Goal: Information Seeking & Learning: Learn about a topic

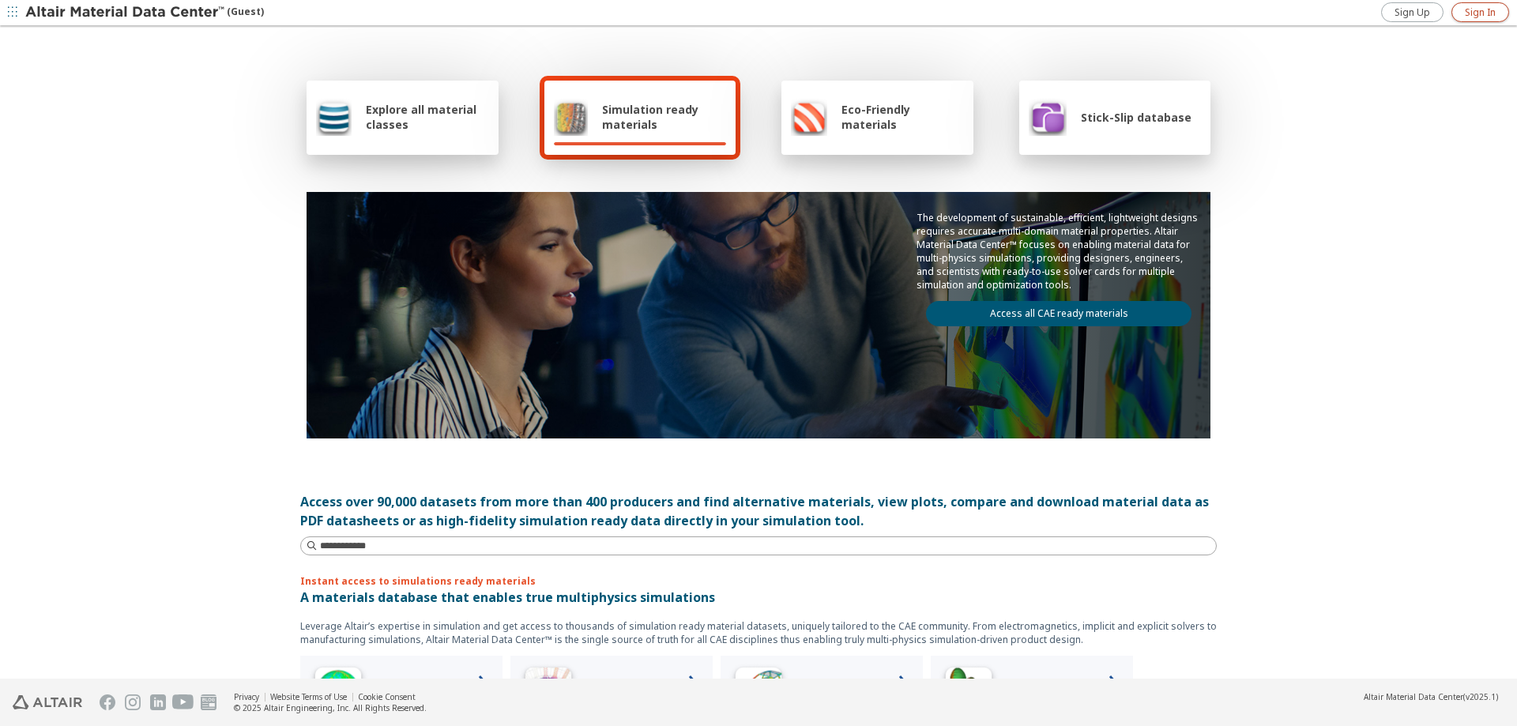
click at [1458, 13] on link "Sign In" at bounding box center [1480, 12] width 58 height 20
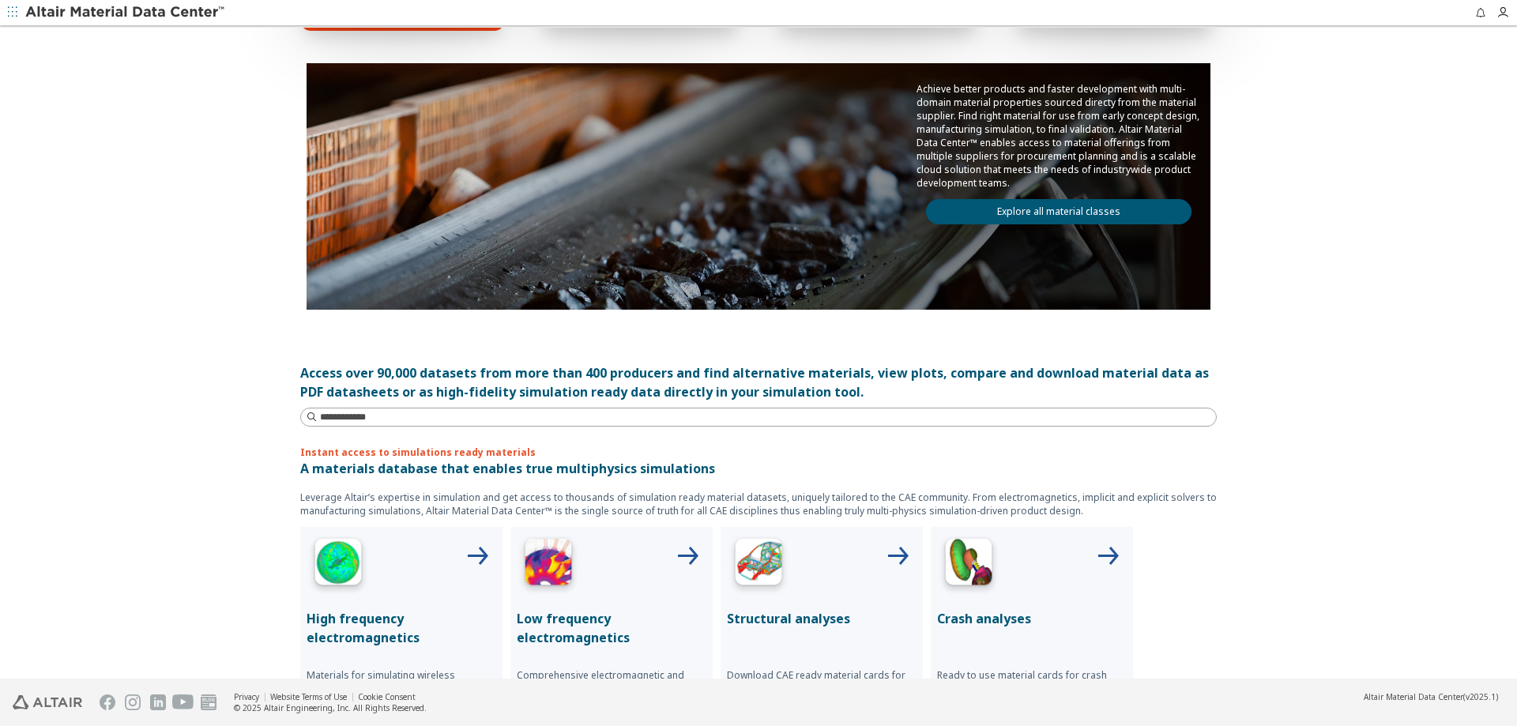
scroll to position [79, 0]
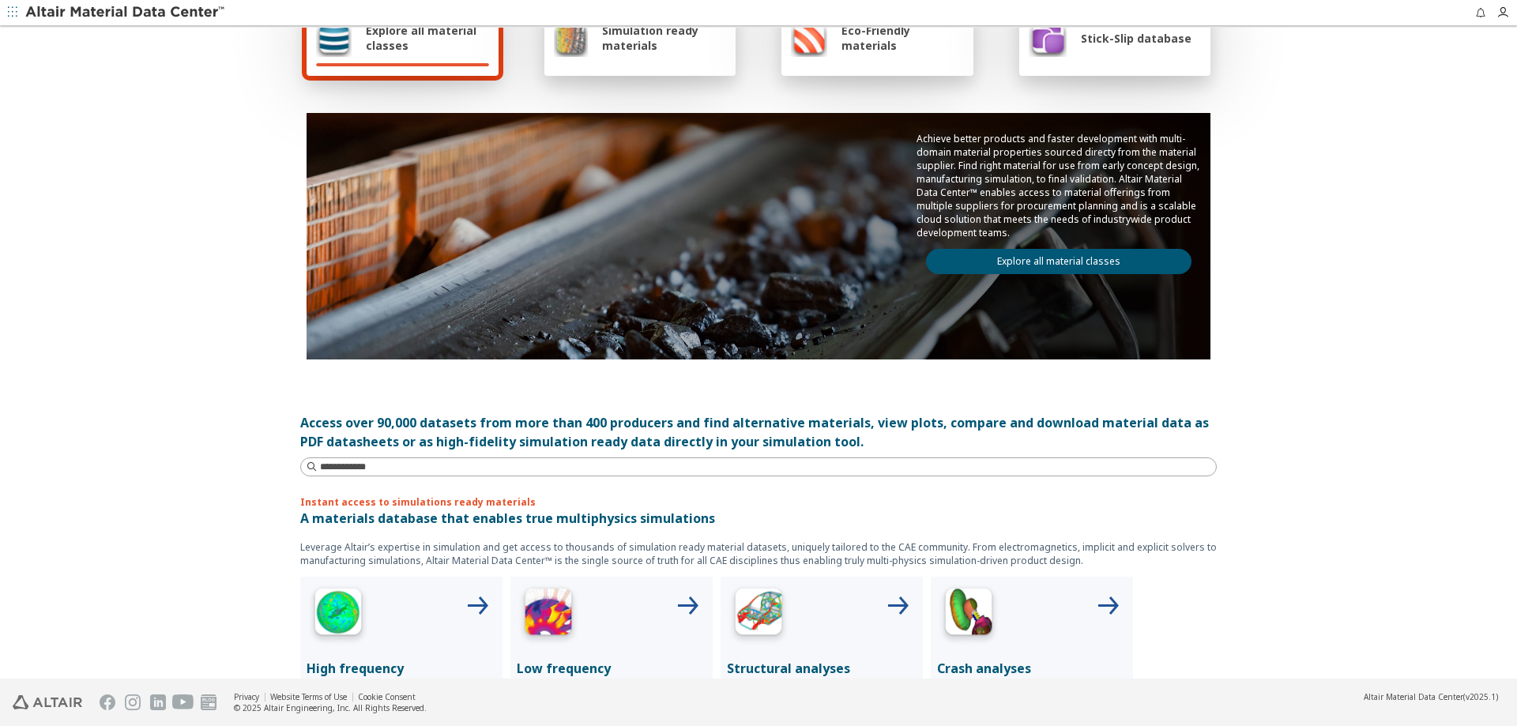
click at [1045, 265] on link "Explore all material classes" at bounding box center [1058, 261] width 265 height 25
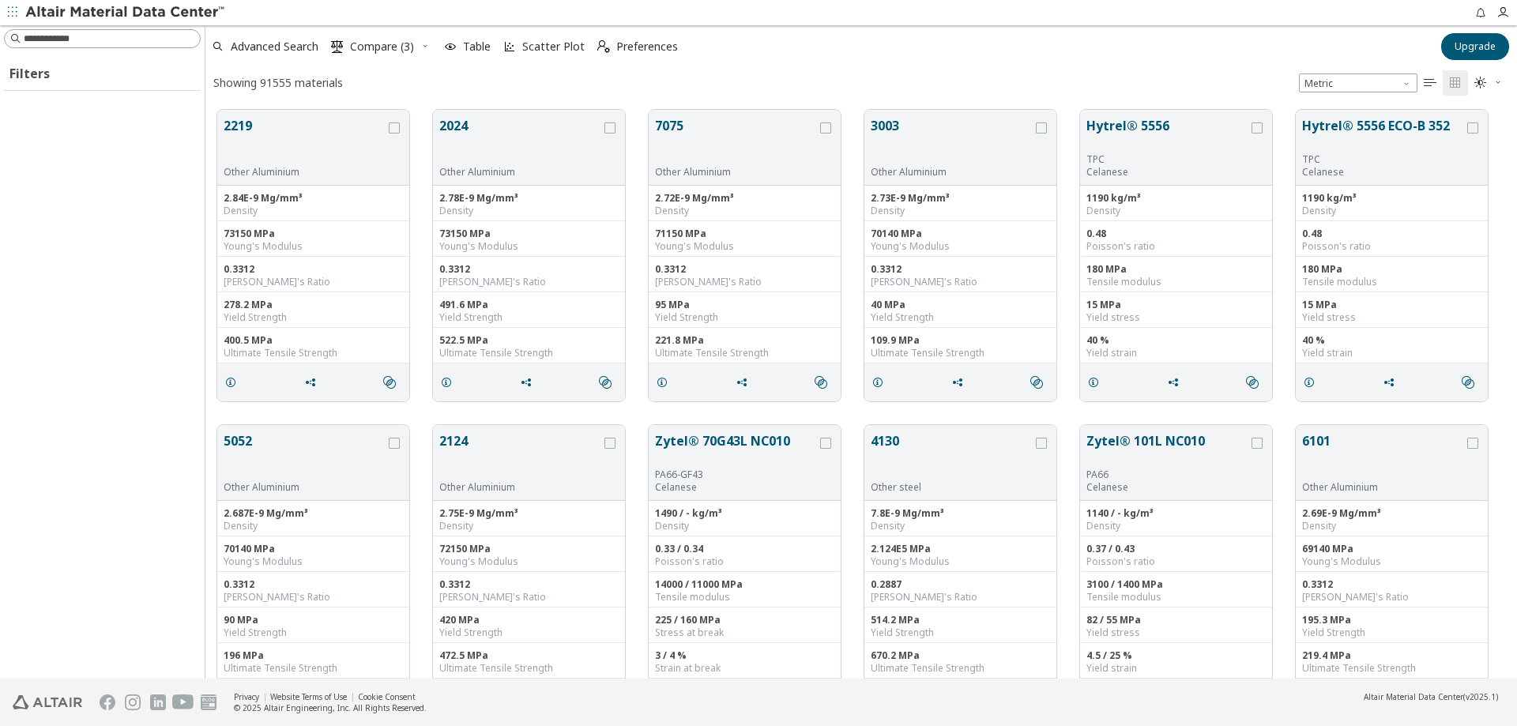
scroll to position [13, 13]
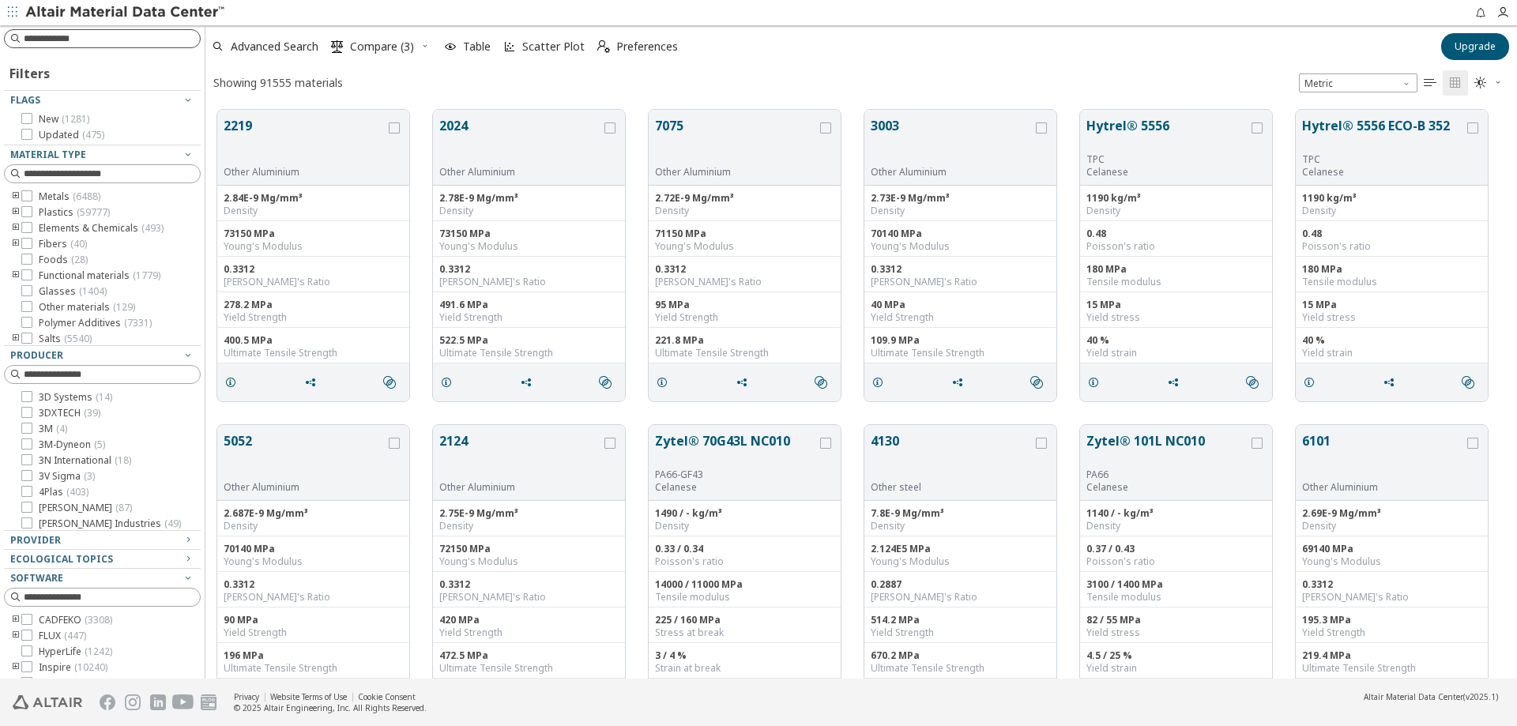
click at [88, 42] on input at bounding box center [112, 39] width 176 height 16
type input "****"
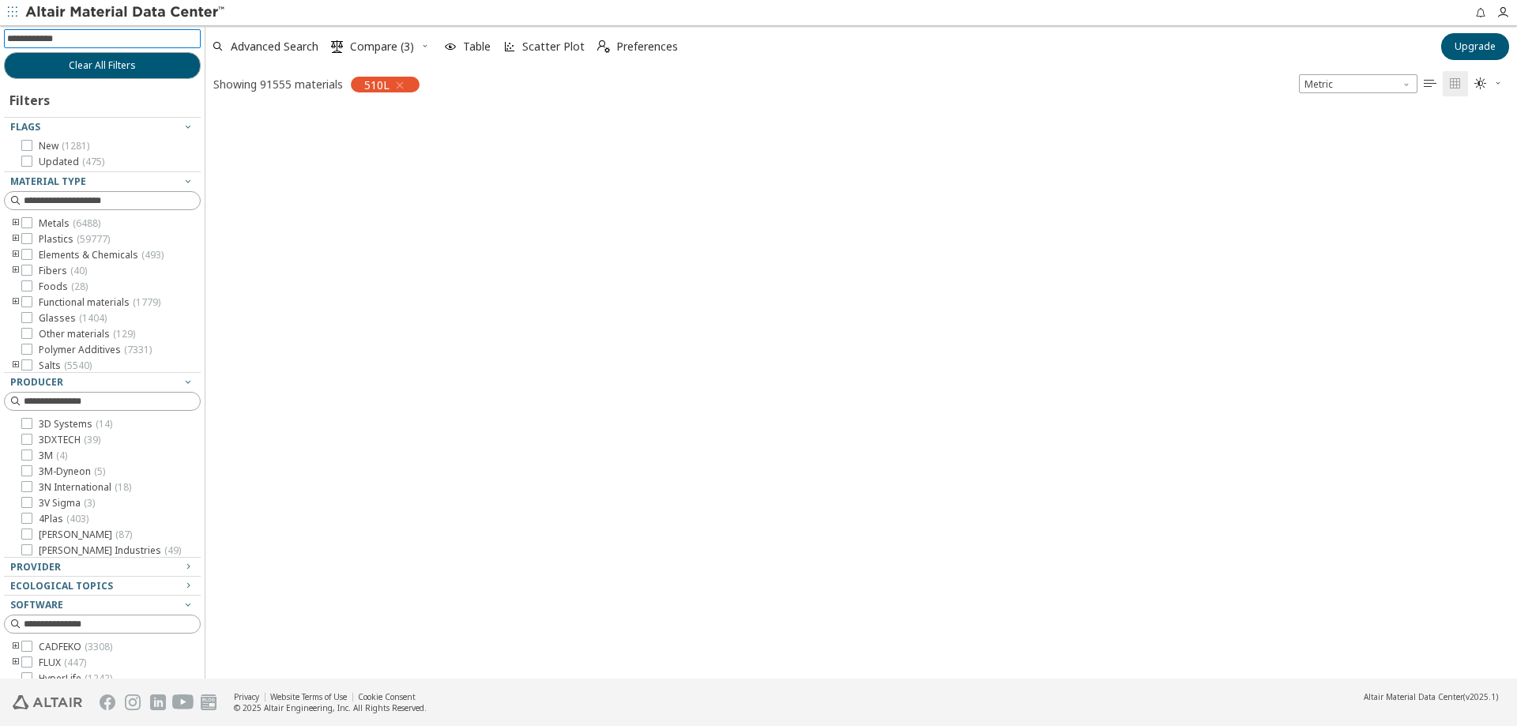
scroll to position [567, 1300]
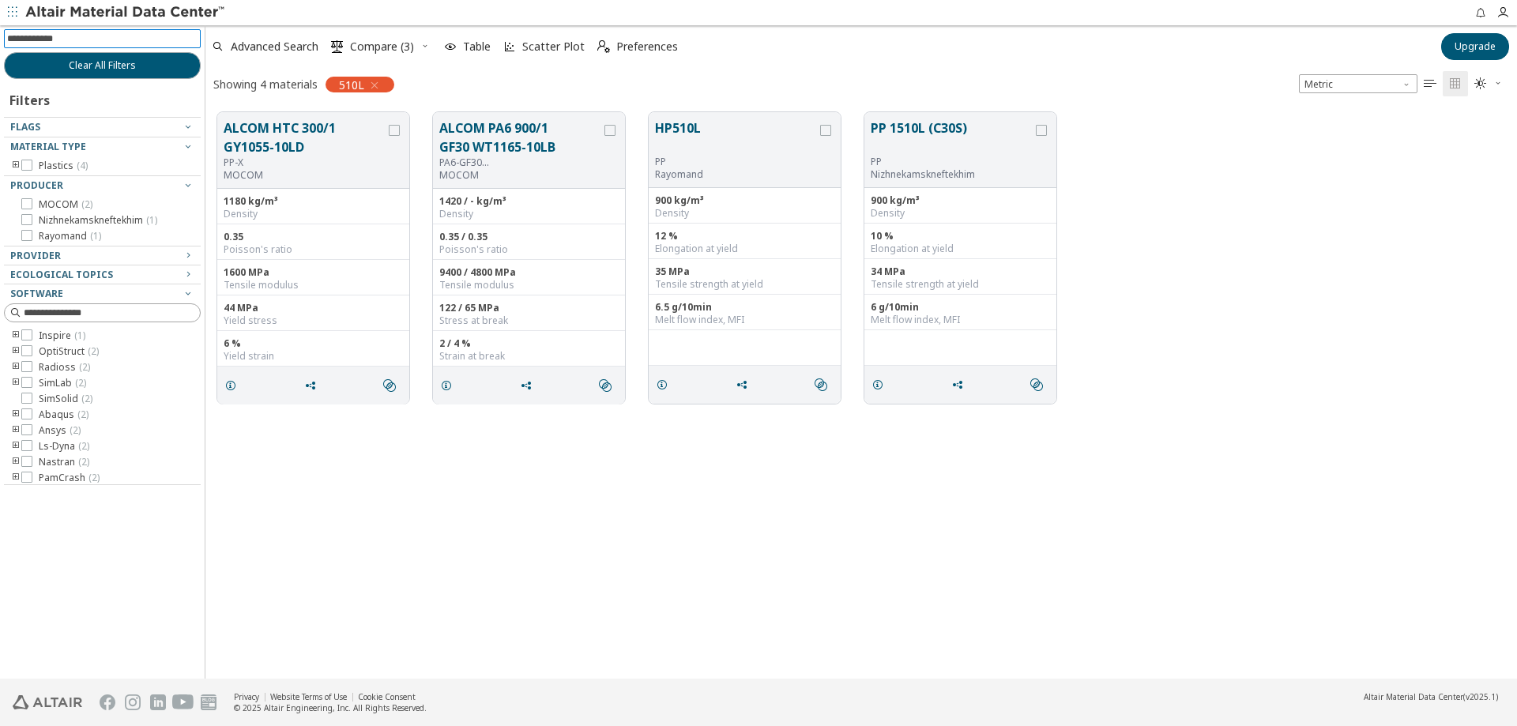
click at [61, 35] on input at bounding box center [104, 38] width 194 height 17
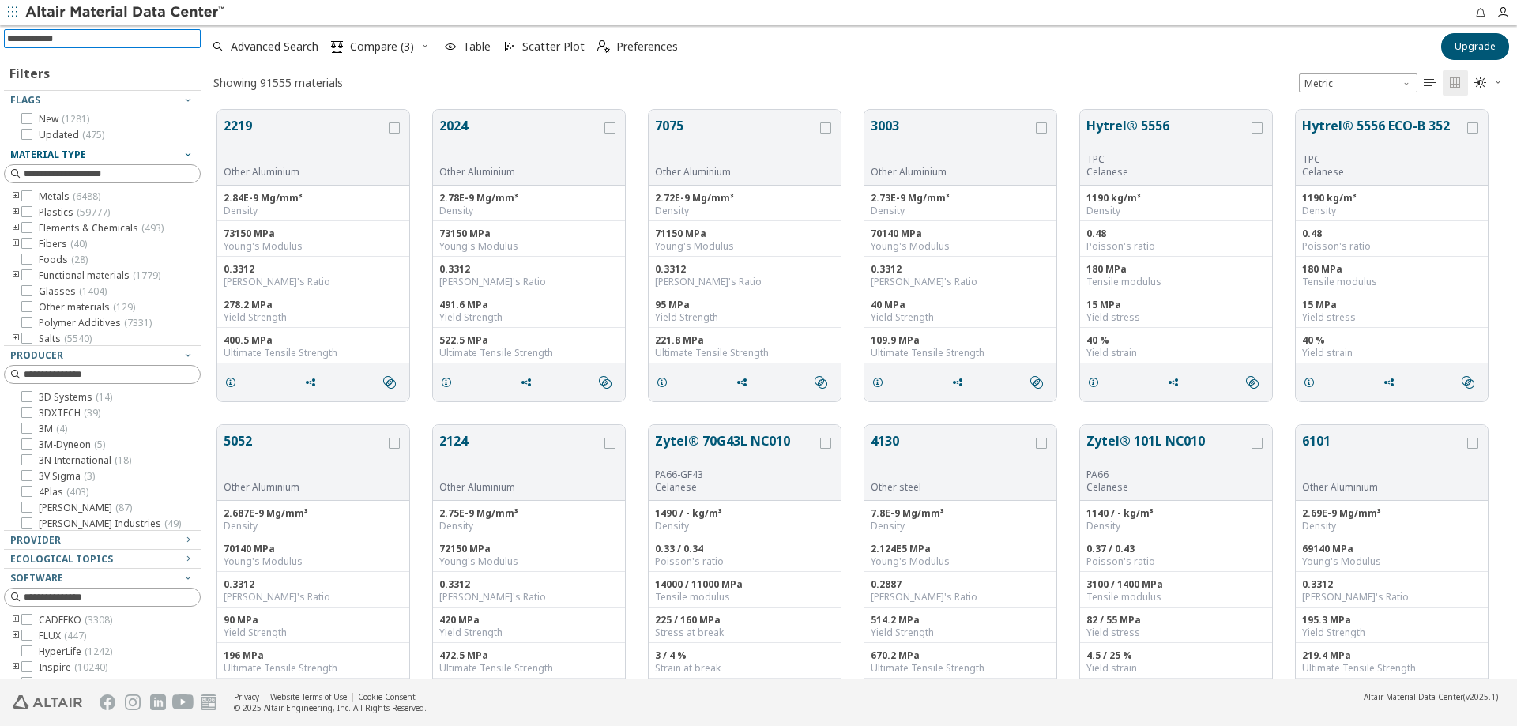
scroll to position [569, 1300]
click at [17, 198] on icon "toogle group" at bounding box center [15, 196] width 11 height 13
click at [24, 195] on icon at bounding box center [26, 195] width 11 height 11
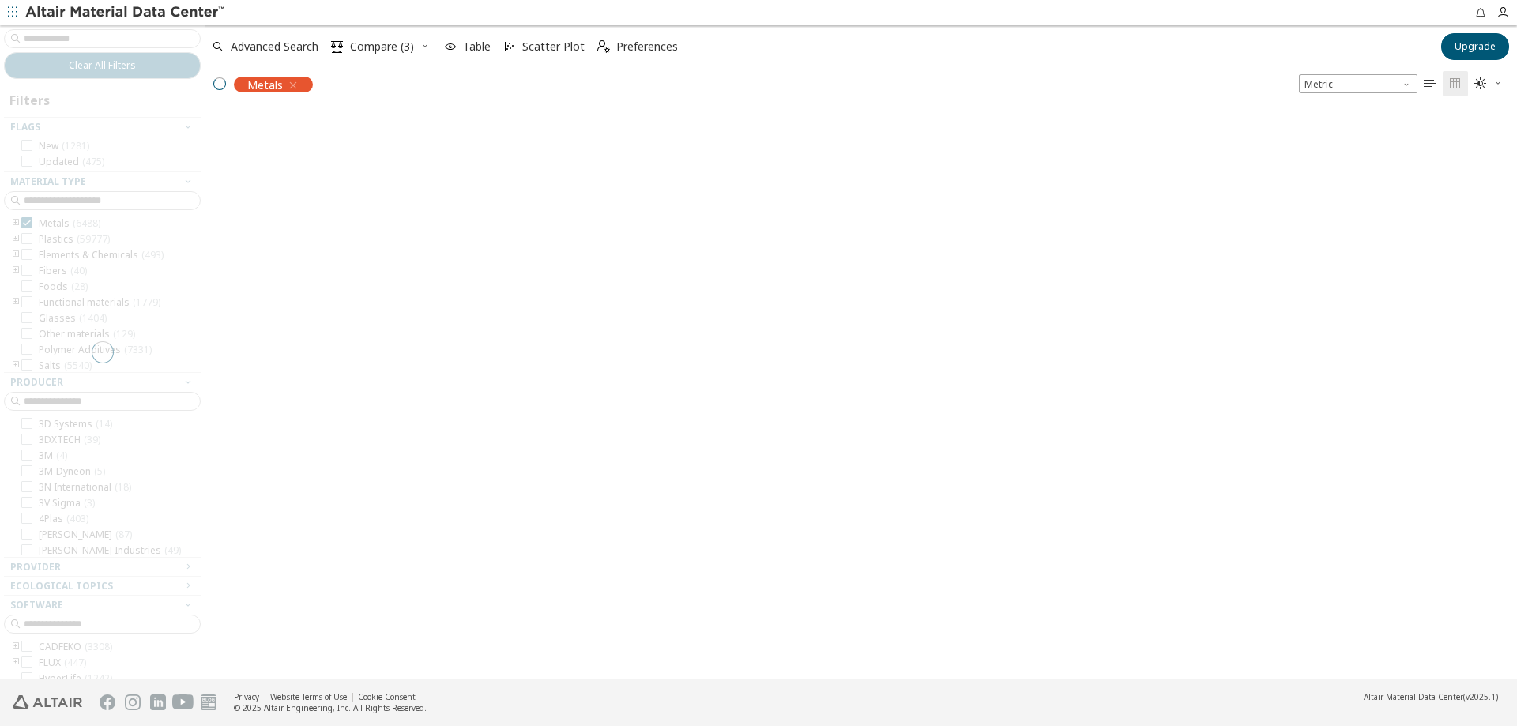
scroll to position [567, 1300]
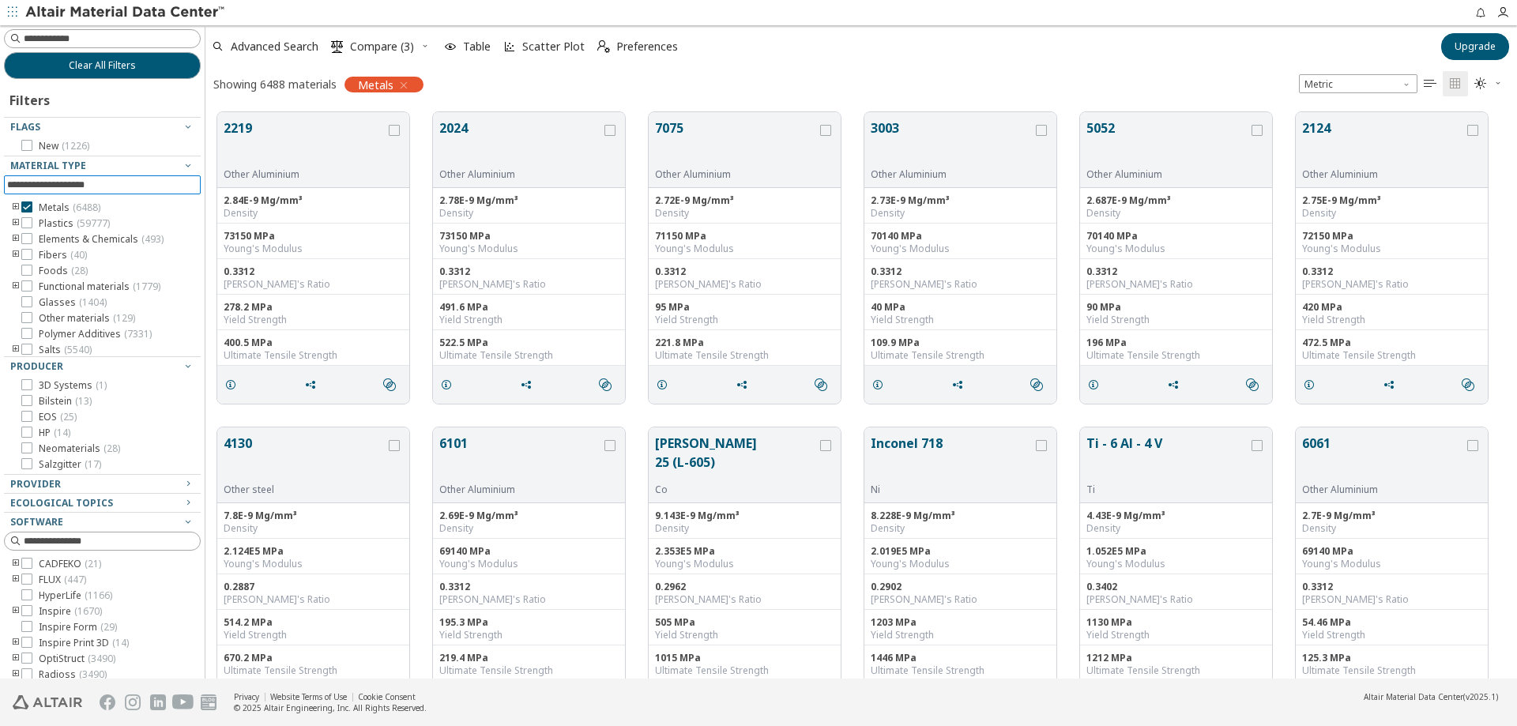
click at [122, 185] on input at bounding box center [104, 184] width 194 height 17
click at [89, 40] on input at bounding box center [112, 39] width 176 height 16
type input "****"
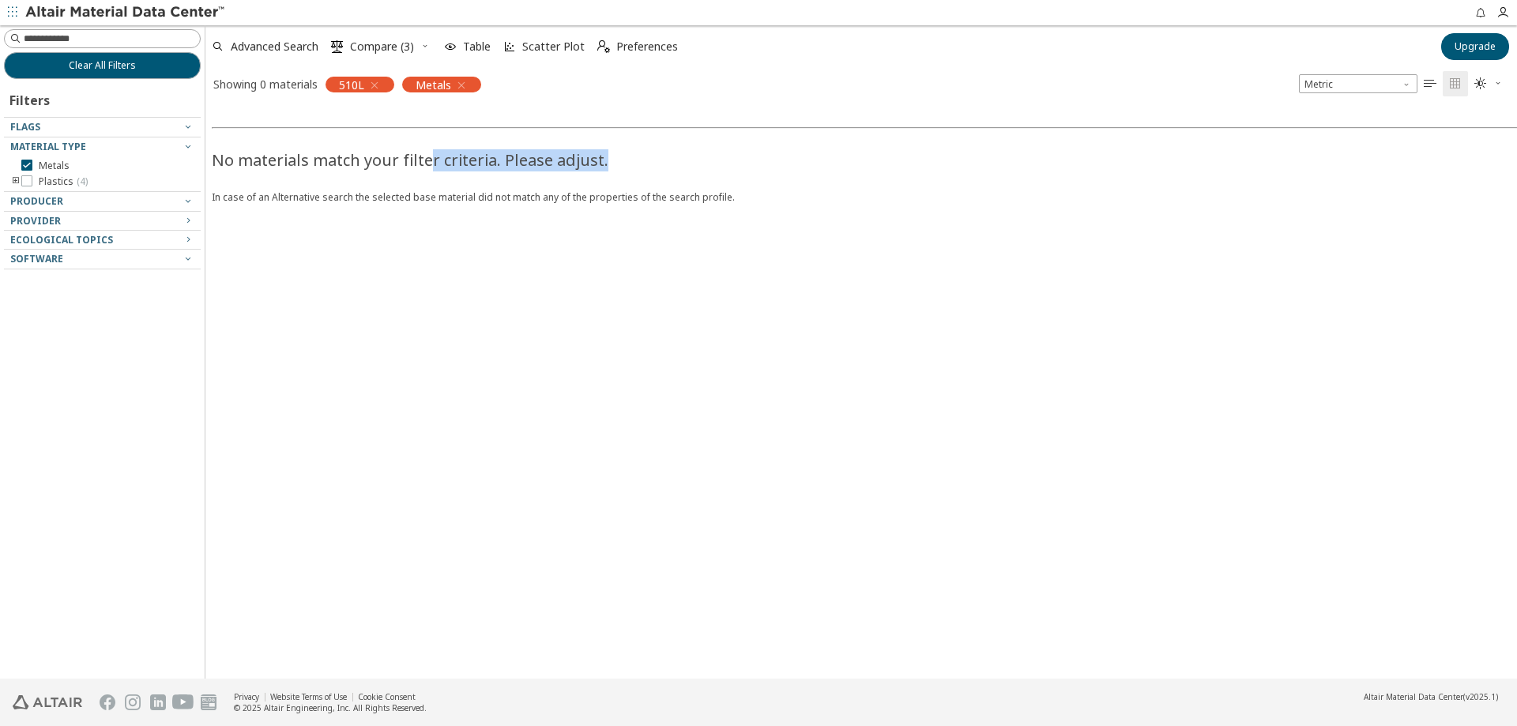
drag, startPoint x: 428, startPoint y: 144, endPoint x: 655, endPoint y: 146, distance: 226.8
click at [651, 146] on div "No materials match your filter criteria. Please adjust." at bounding box center [964, 154] width 1504 height 35
click at [692, 152] on div "No materials match your filter criteria. Please adjust." at bounding box center [964, 154] width 1504 height 35
